Goal: Transaction & Acquisition: Purchase product/service

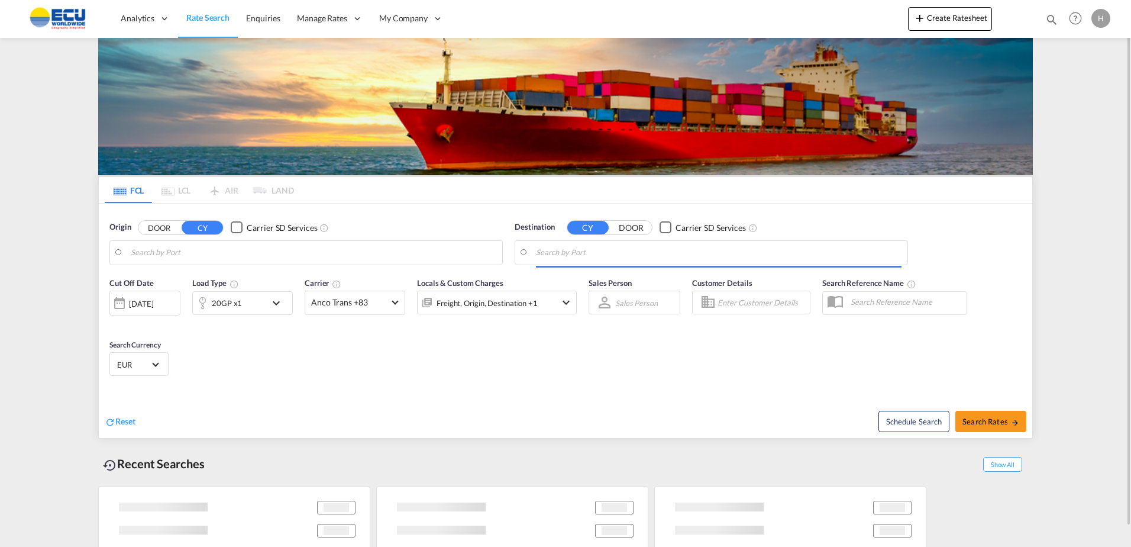
type input "[GEOGRAPHIC_DATA], BEANR"
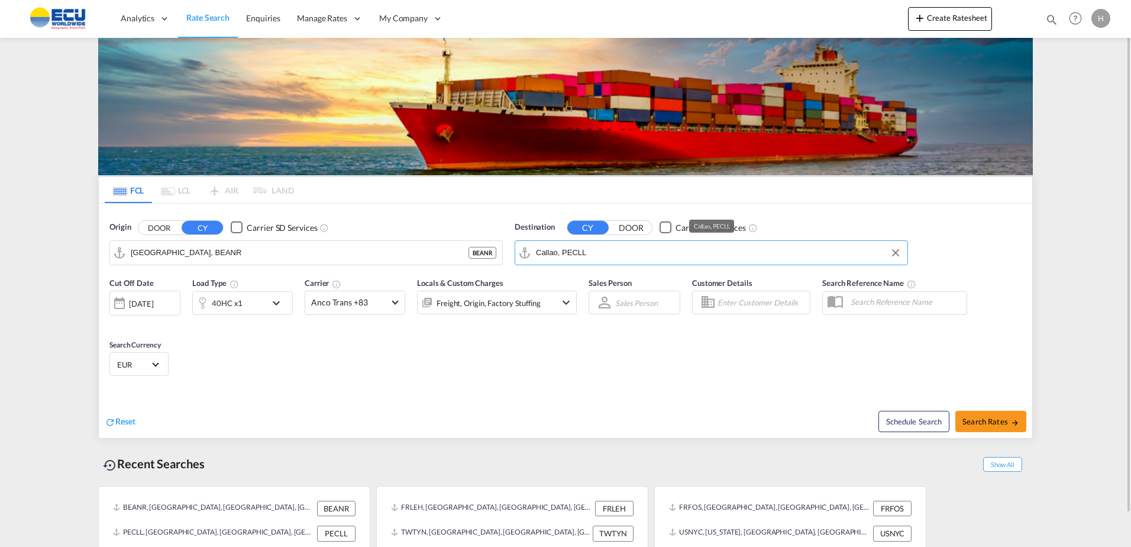
click at [585, 246] on input "Callao, PECLL" at bounding box center [719, 253] width 366 height 18
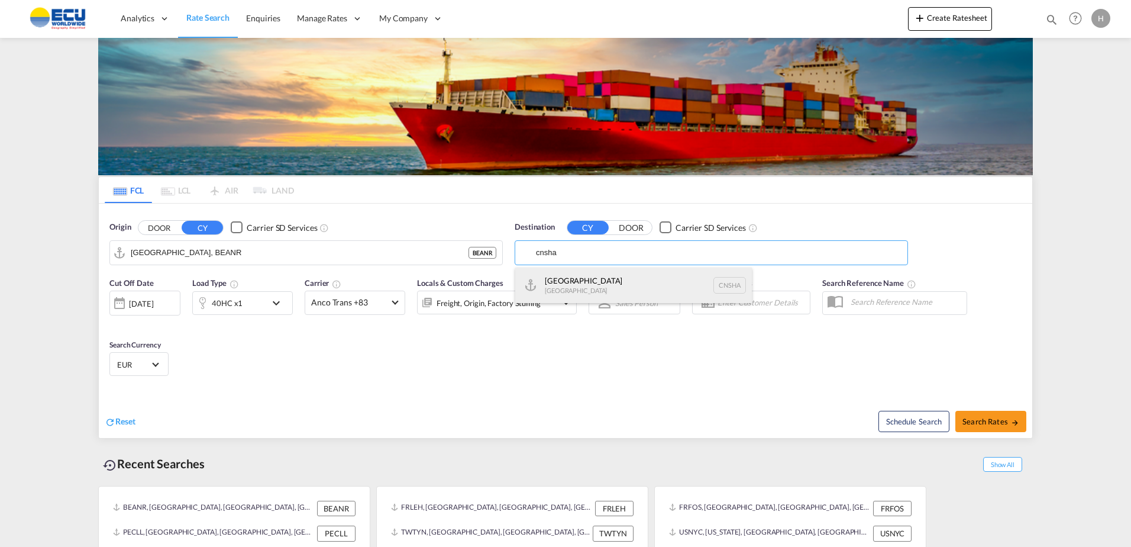
click at [602, 286] on div "Shanghai [GEOGRAPHIC_DATA] [GEOGRAPHIC_DATA]" at bounding box center [633, 285] width 237 height 36
type input "[GEOGRAPHIC_DATA], [GEOGRAPHIC_DATA]"
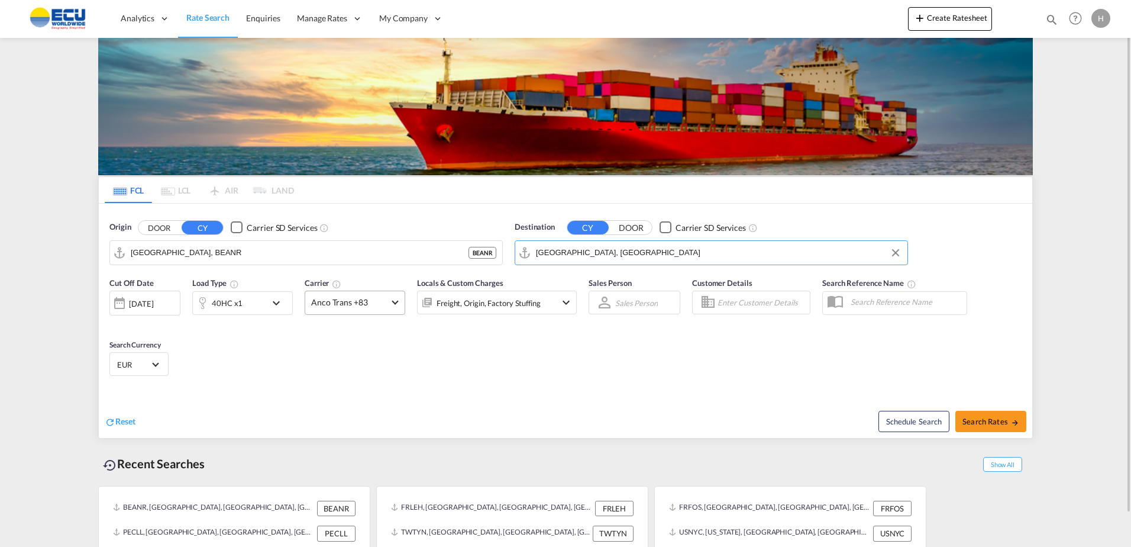
click at [344, 304] on span "Anco Trans +83" at bounding box center [349, 302] width 77 height 12
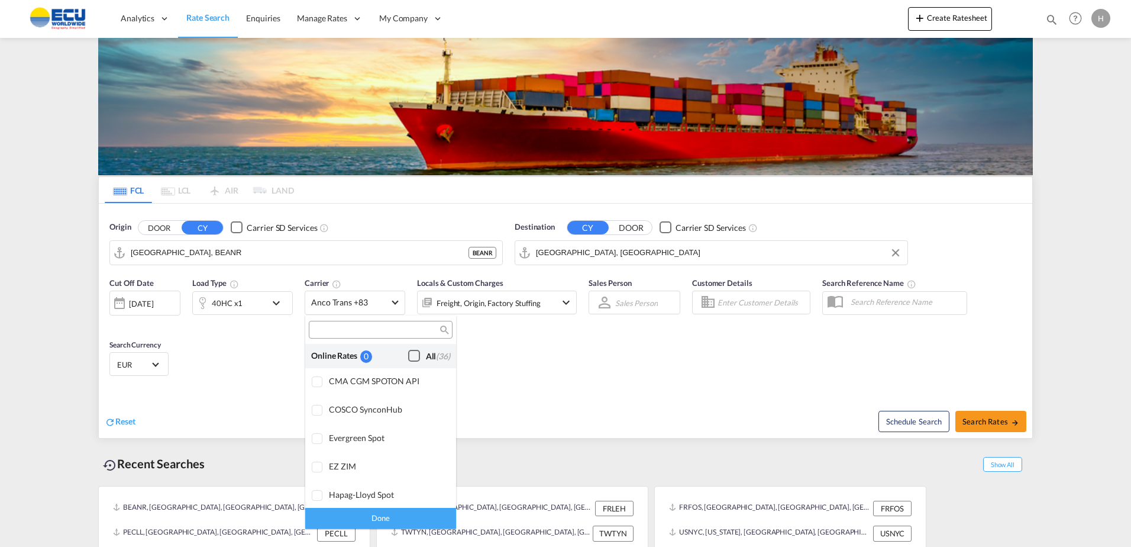
click at [411, 356] on div "Checkbox No Ink" at bounding box center [414, 356] width 12 height 12
drag, startPoint x: 414, startPoint y: 512, endPoint x: 488, endPoint y: 421, distance: 118.2
click at [415, 512] on div "Done" at bounding box center [380, 518] width 151 height 21
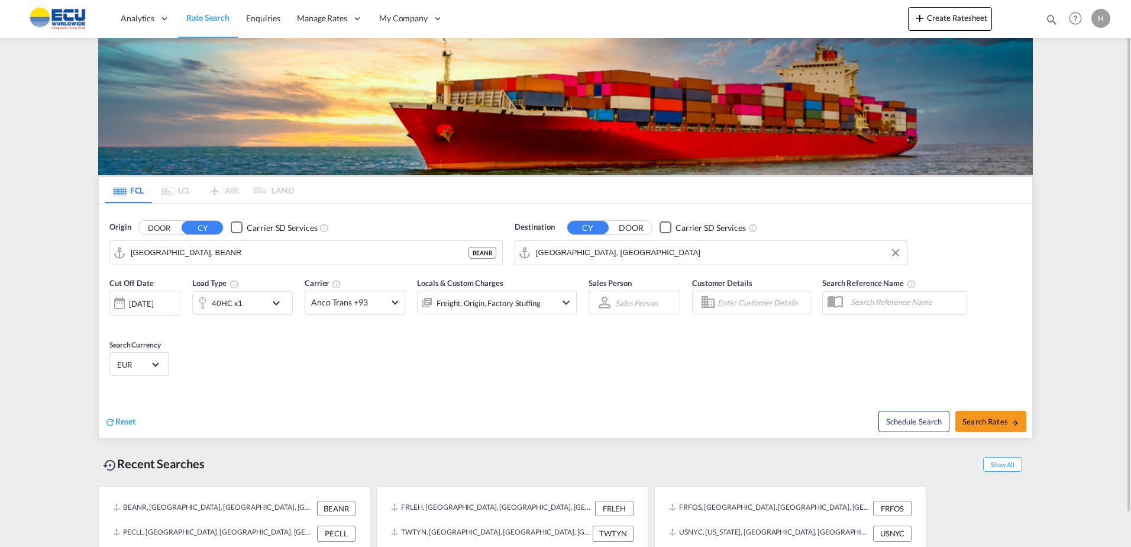
click at [532, 298] on div "Freight, Origin, Factory Stuffing" at bounding box center [489, 303] width 104 height 17
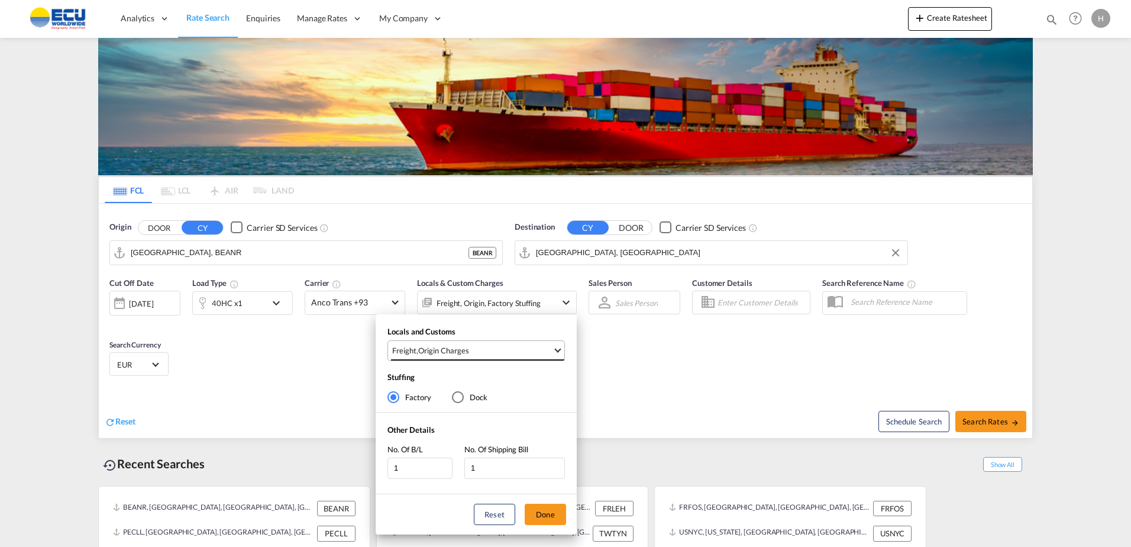
click at [508, 350] on span "Freight , Origin Charges" at bounding box center [472, 350] width 160 height 11
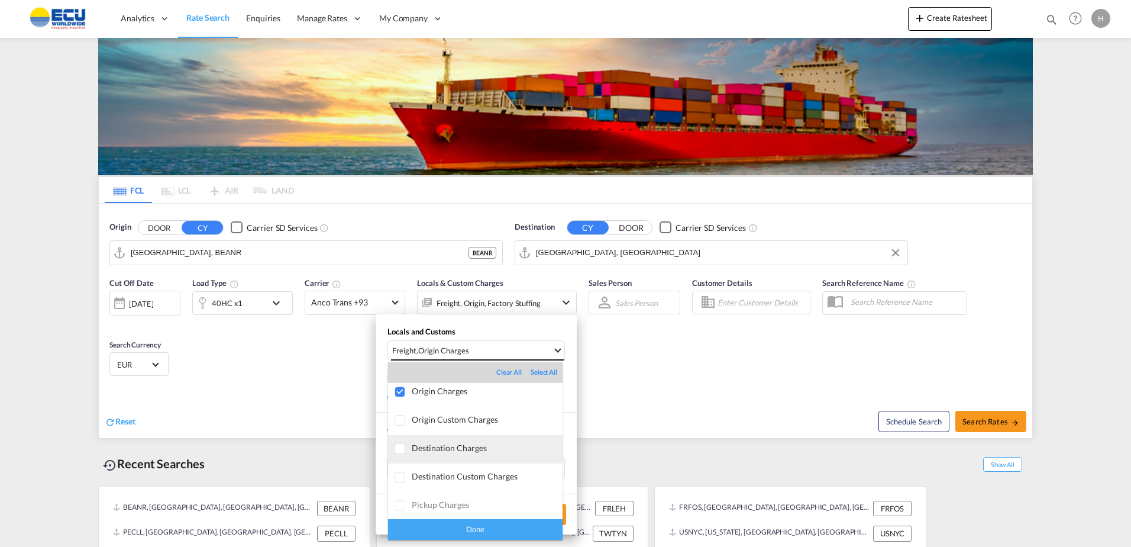
scroll to position [63, 0]
click at [777, 408] on md-backdrop at bounding box center [565, 273] width 1131 height 547
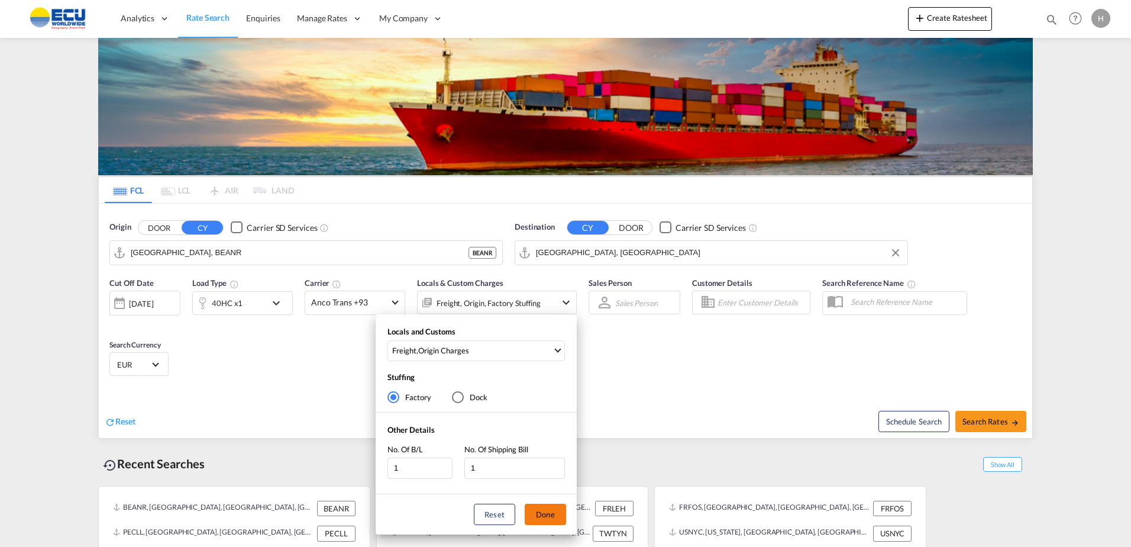
click at [542, 513] on button "Done" at bounding box center [545, 514] width 41 height 21
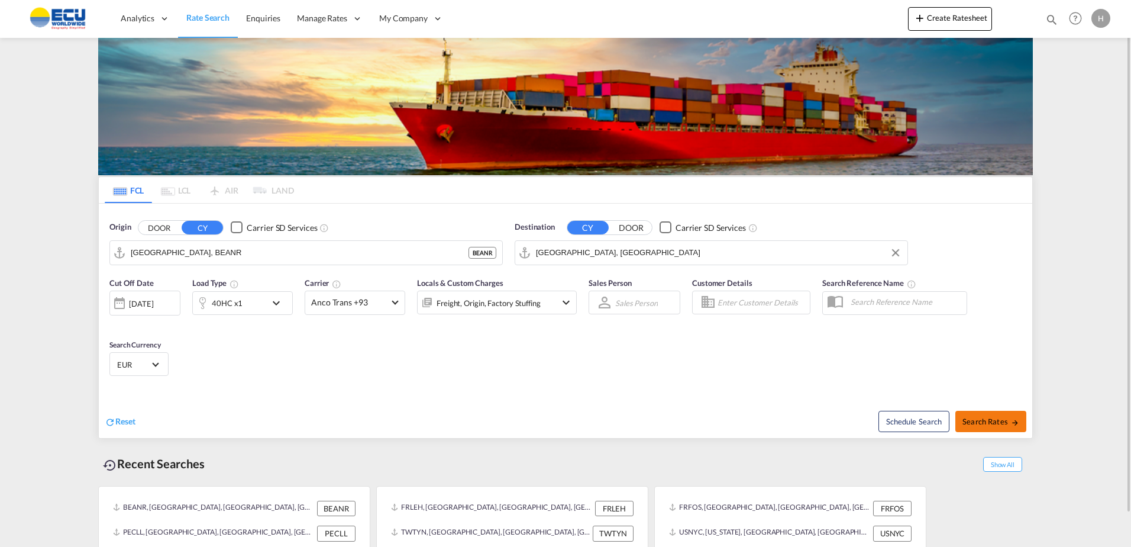
click at [989, 414] on button "Search Rates" at bounding box center [991, 421] width 71 height 21
type input "BEANR to CNSHA / [DATE]"
